Goal: Find specific page/section: Find specific page/section

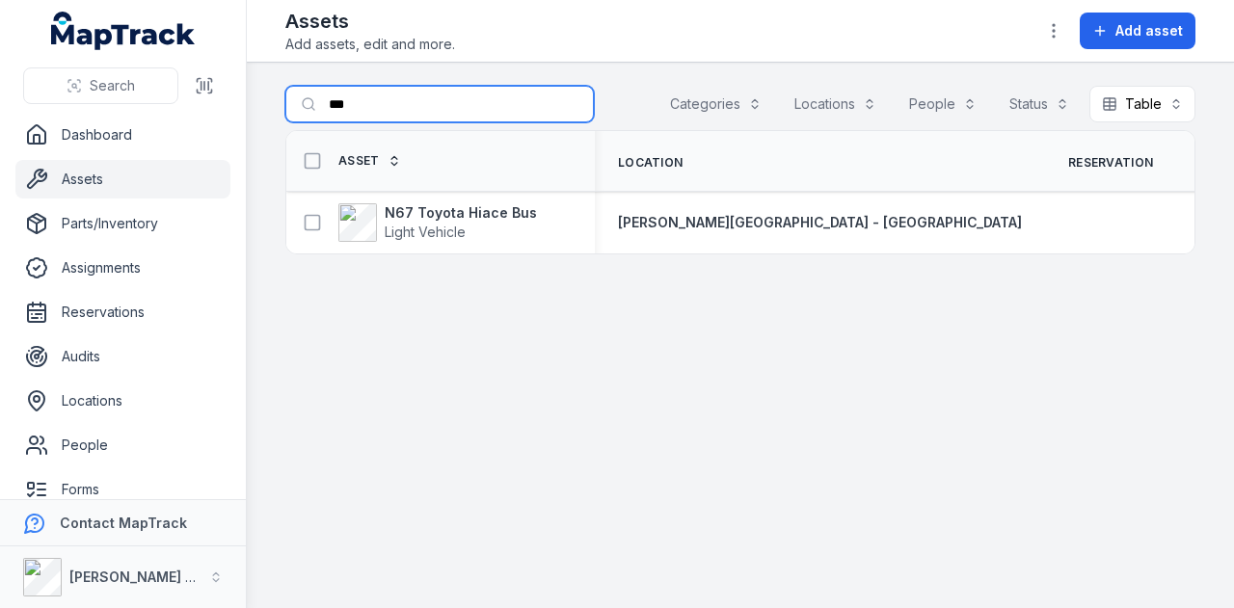
click at [399, 93] on input "***" at bounding box center [439, 104] width 308 height 37
type input "*"
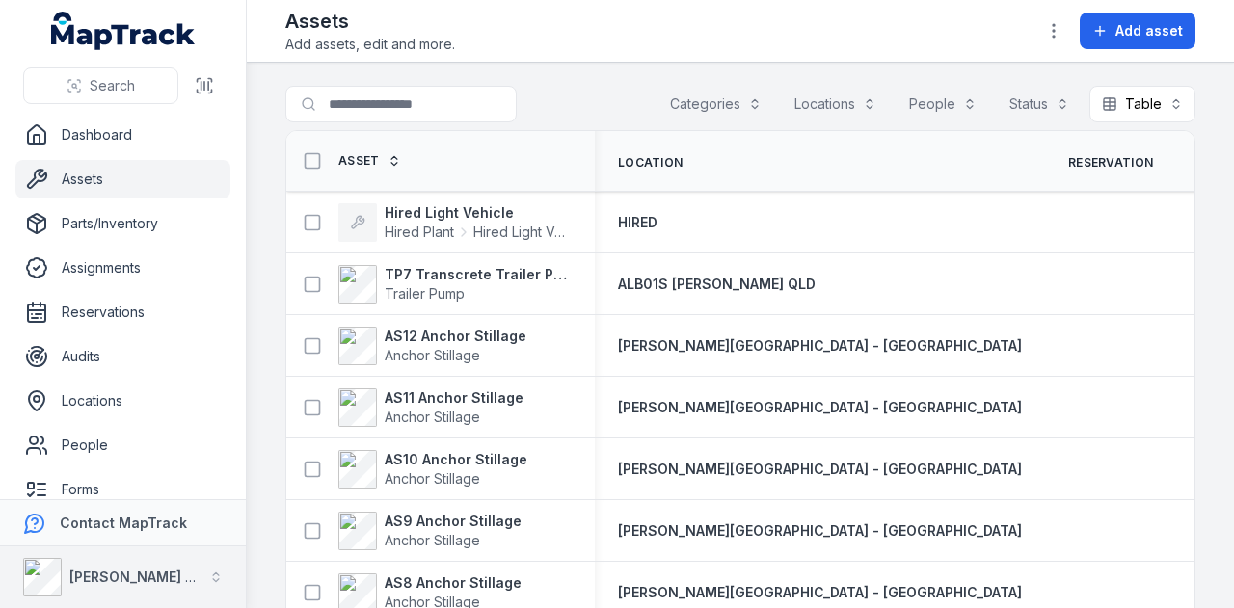
click at [199, 570] on button "[PERSON_NAME] Group" at bounding box center [123, 578] width 246 height 62
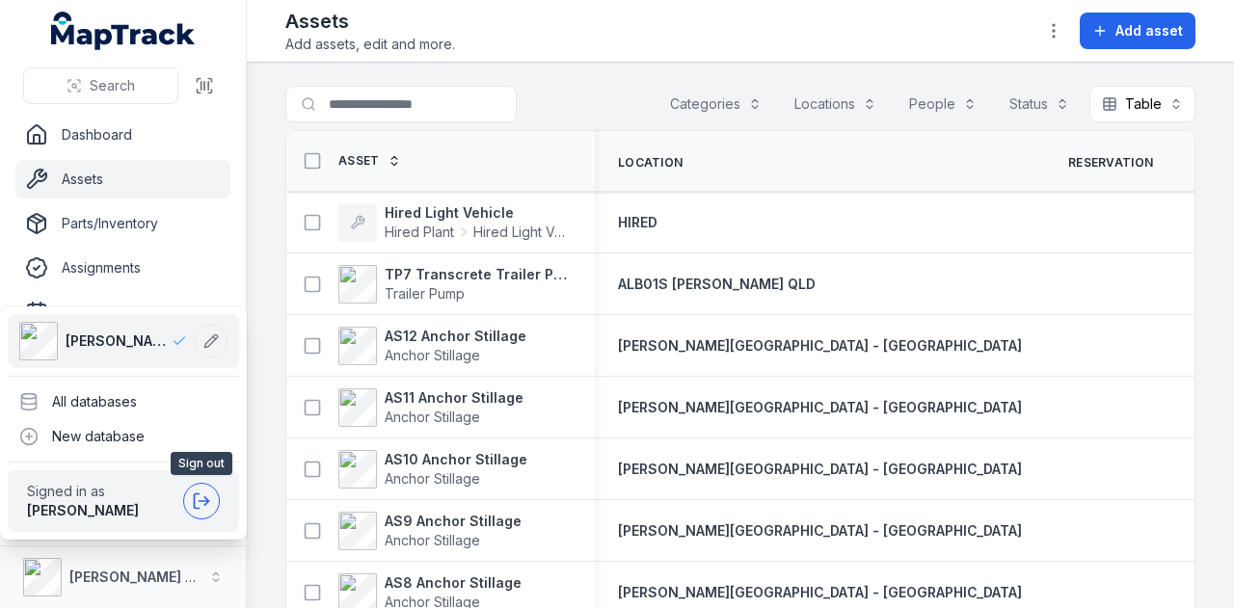
click at [212, 498] on button at bounding box center [201, 501] width 37 height 37
